Goal: Check status: Check status

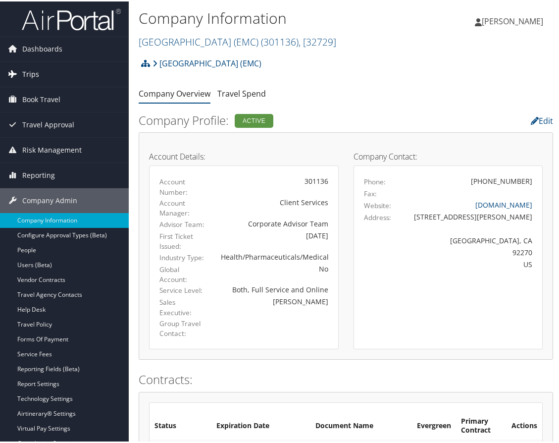
click at [55, 71] on link "Trips" at bounding box center [64, 72] width 129 height 25
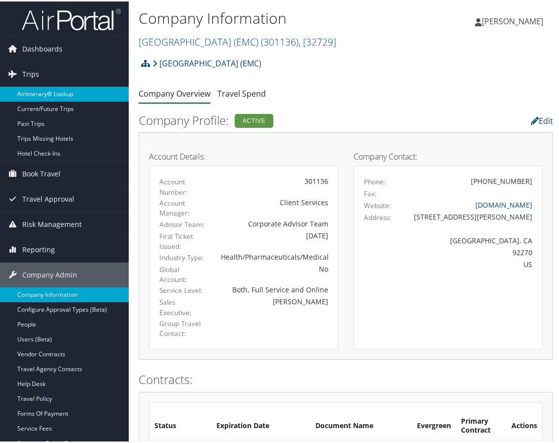
click at [48, 88] on link "Airtinerary® Lookup" at bounding box center [64, 92] width 129 height 15
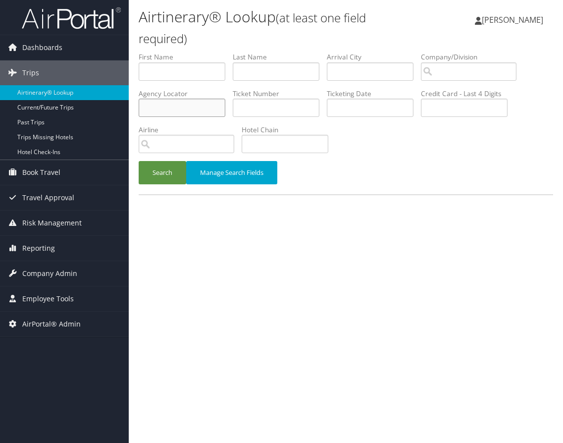
click at [163, 110] on input "text" at bounding box center [182, 108] width 87 height 18
paste input "DDDR03"
type input "DDDR03"
click at [169, 169] on button "Search" at bounding box center [163, 172] width 48 height 23
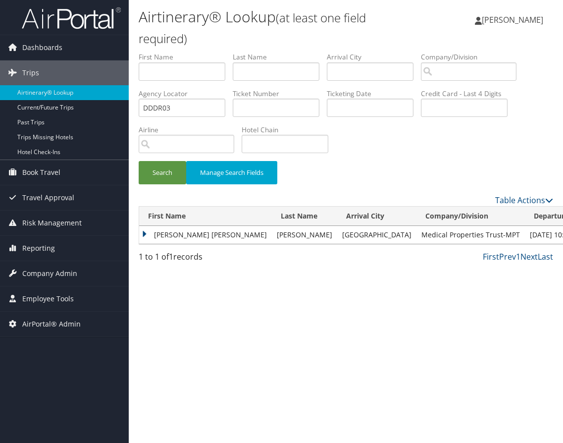
click at [141, 233] on td "[PERSON_NAME] [PERSON_NAME]" at bounding box center [205, 235] width 133 height 18
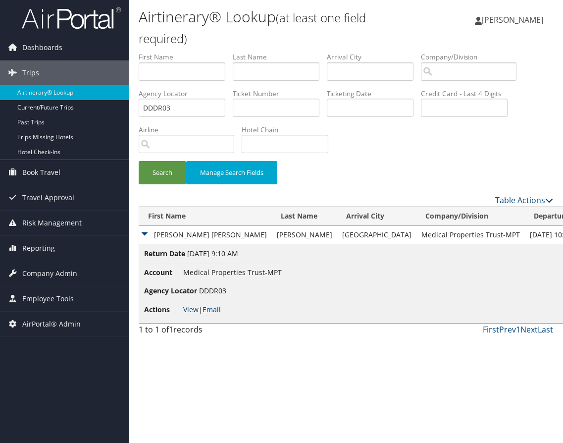
click at [191, 312] on link "View" at bounding box center [190, 308] width 15 height 9
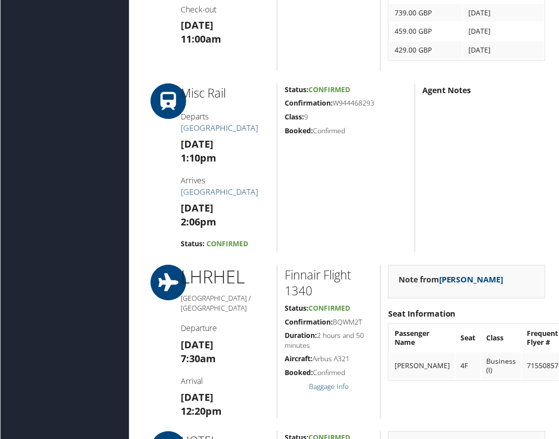
scroll to position [891, 0]
